Goal: Information Seeking & Learning: Learn about a topic

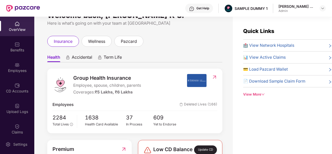
scroll to position [5, 0]
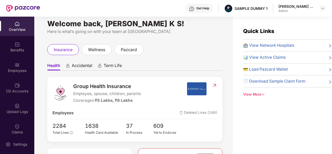
click at [260, 47] on span "🏥 View Network Hospitals" at bounding box center [268, 45] width 51 height 6
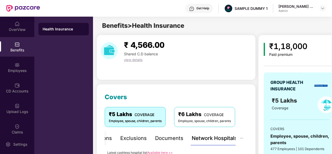
scroll to position [94, 0]
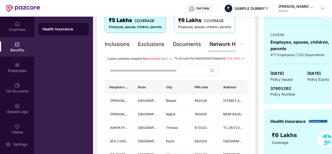
click at [183, 43] on div "Documents" at bounding box center [187, 44] width 28 height 8
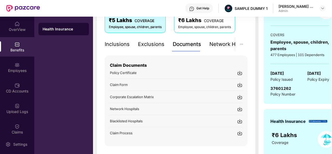
click at [129, 43] on div "Inclusions" at bounding box center [117, 44] width 25 height 8
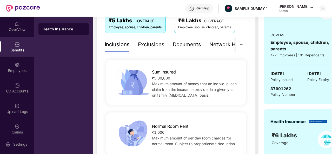
scroll to position [83, 0]
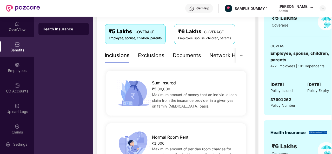
click at [149, 53] on div "Exclusions" at bounding box center [151, 55] width 27 height 8
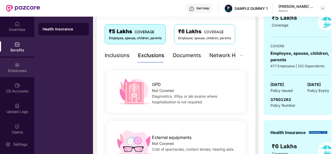
click at [15, 71] on div "Employees" at bounding box center [17, 70] width 34 height 5
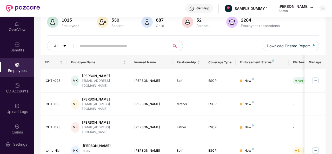
scroll to position [0, 0]
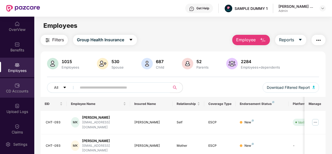
click at [22, 93] on div "CD Accounts" at bounding box center [17, 91] width 34 height 5
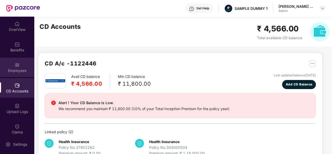
click at [23, 70] on div "Employees" at bounding box center [17, 70] width 34 height 5
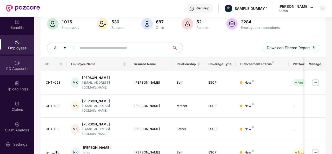
scroll to position [46, 0]
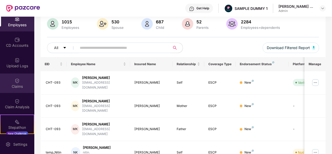
click at [16, 80] on img at bounding box center [17, 80] width 5 height 5
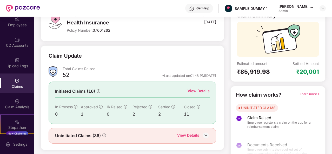
scroll to position [49, 0]
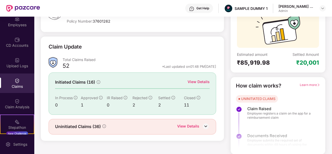
click at [205, 82] on div "View Details" at bounding box center [199, 82] width 22 height 6
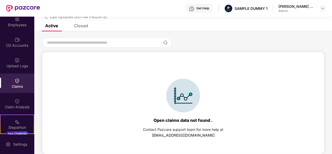
scroll to position [22, 0]
click at [86, 28] on div "Closed" at bounding box center [81, 25] width 14 height 5
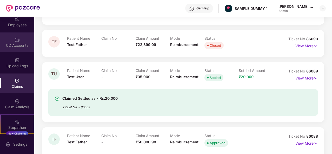
scroll to position [0, 0]
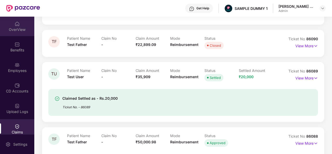
click at [20, 32] on div "OverView" at bounding box center [17, 29] width 34 height 5
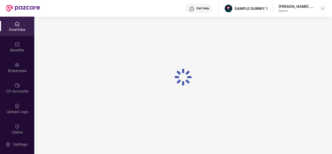
scroll to position [17, 0]
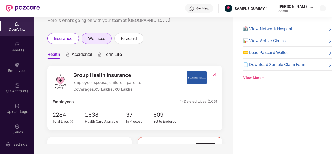
click at [98, 40] on span "wellness" at bounding box center [96, 38] width 17 height 6
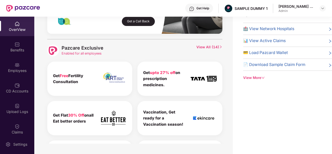
scroll to position [217, 0]
click at [214, 49] on span "View All ( 14 )" at bounding box center [210, 51] width 26 height 12
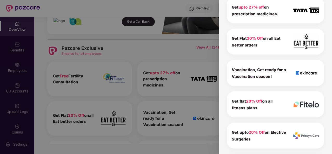
scroll to position [0, 0]
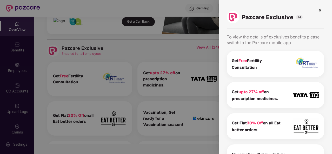
click at [319, 10] on img at bounding box center [320, 10] width 8 height 8
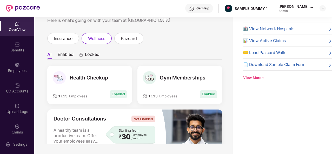
click at [129, 38] on span "pazcard" at bounding box center [129, 38] width 16 height 6
